Goal: Task Accomplishment & Management: Use online tool/utility

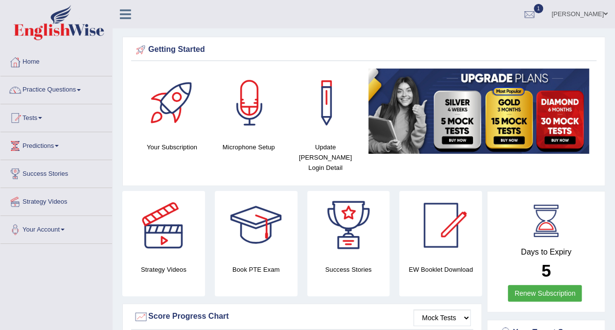
click at [35, 114] on link "Tests" at bounding box center [56, 116] width 112 height 24
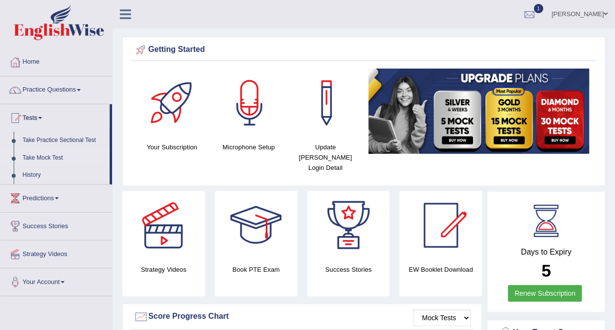
click at [47, 155] on link "Take Mock Test" at bounding box center [64, 158] width 92 height 18
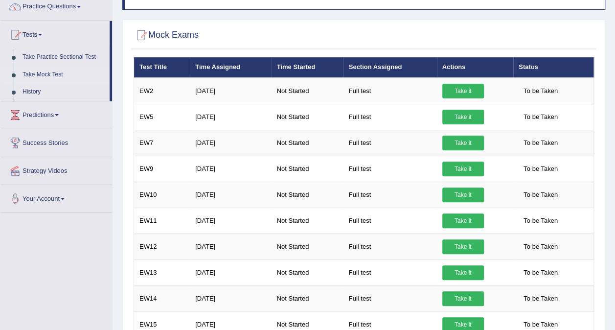
scroll to position [98, 0]
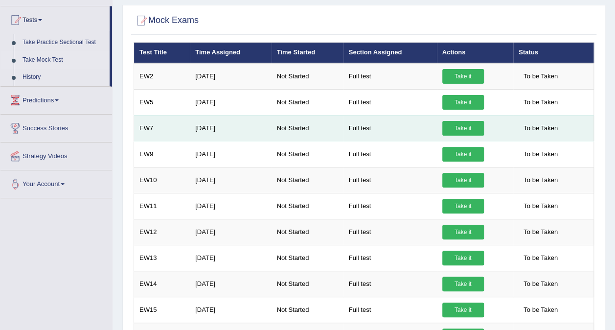
click at [465, 131] on link "Take it" at bounding box center [464, 128] width 42 height 15
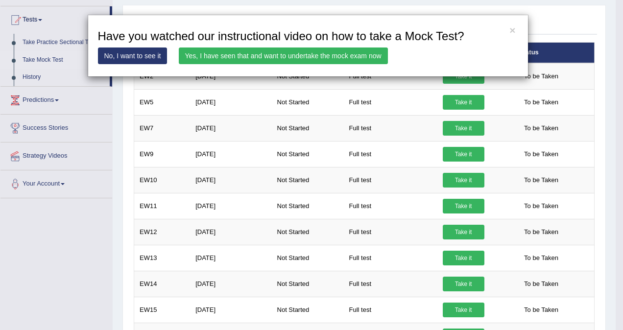
click at [610, 61] on div "× Have you watched our instructional video on how to take a Mock Test? No, I wa…" at bounding box center [307, 46] width 615 height 62
click at [152, 52] on link "No, I want to see it" at bounding box center [133, 55] width 70 height 17
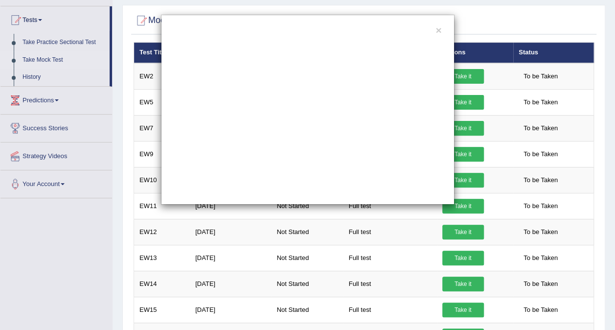
click at [436, 30] on div "×" at bounding box center [308, 110] width 294 height 190
click at [438, 29] on button "×" at bounding box center [439, 30] width 6 height 10
